Goal: Navigation & Orientation: Find specific page/section

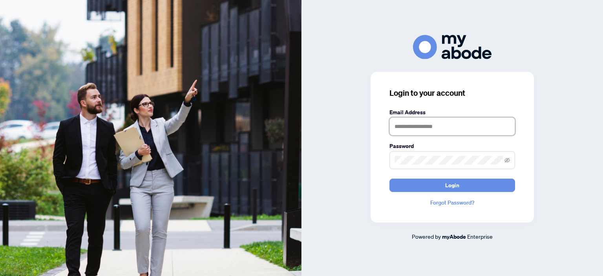
click at [405, 126] on input "text" at bounding box center [453, 126] width 126 height 18
type input "**********"
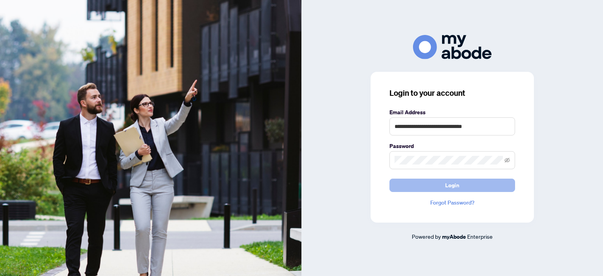
click at [415, 188] on button "Login" at bounding box center [453, 185] width 126 height 13
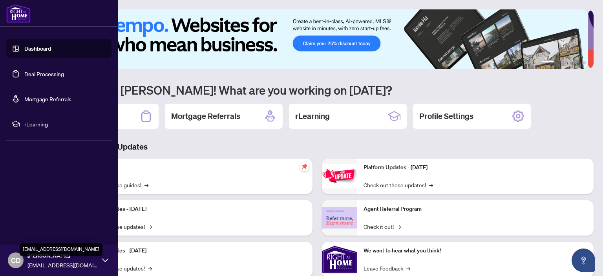
click at [96, 263] on span "[EMAIL_ADDRESS][DOMAIN_NAME]" at bounding box center [62, 265] width 71 height 9
